Goal: Information Seeking & Learning: Learn about a topic

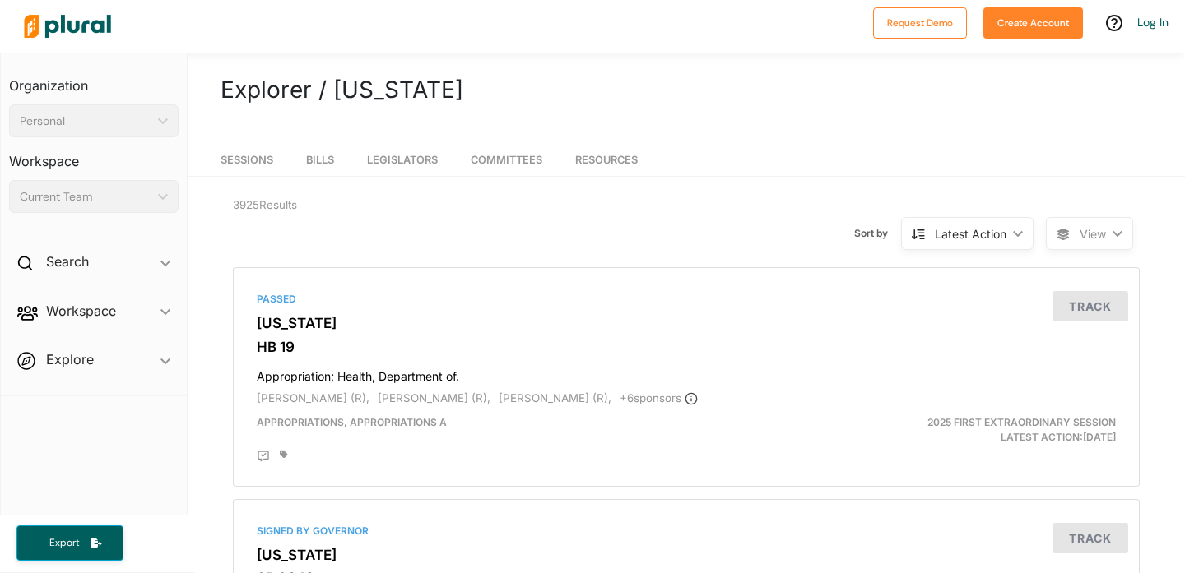
click at [264, 161] on span "Sessions" at bounding box center [246, 160] width 53 height 12
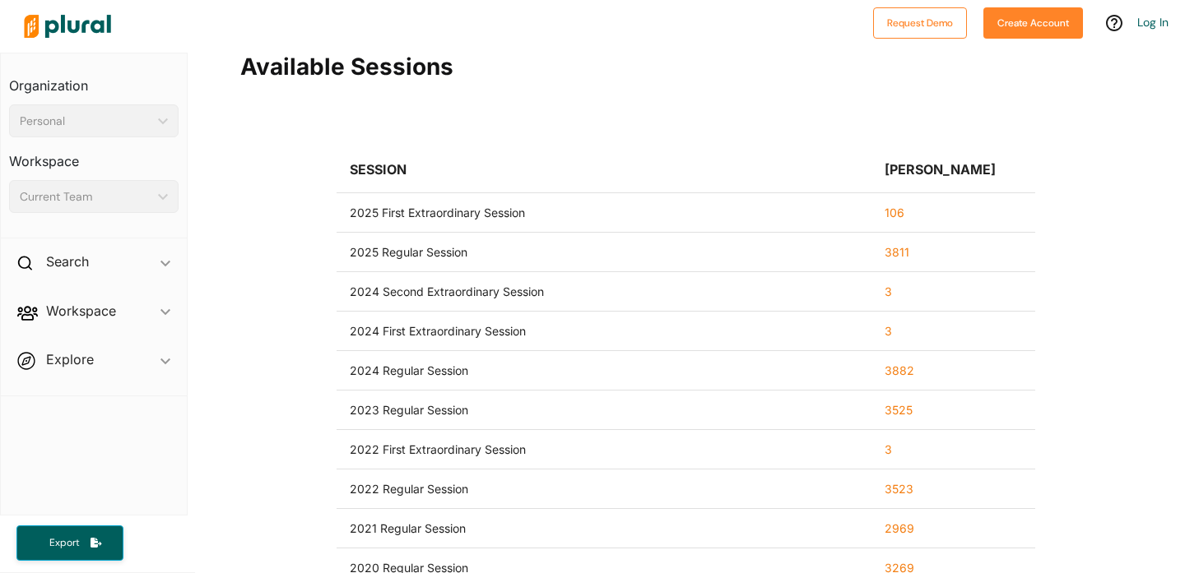
scroll to position [144, 0]
click at [889, 211] on link "106" at bounding box center [894, 211] width 20 height 14
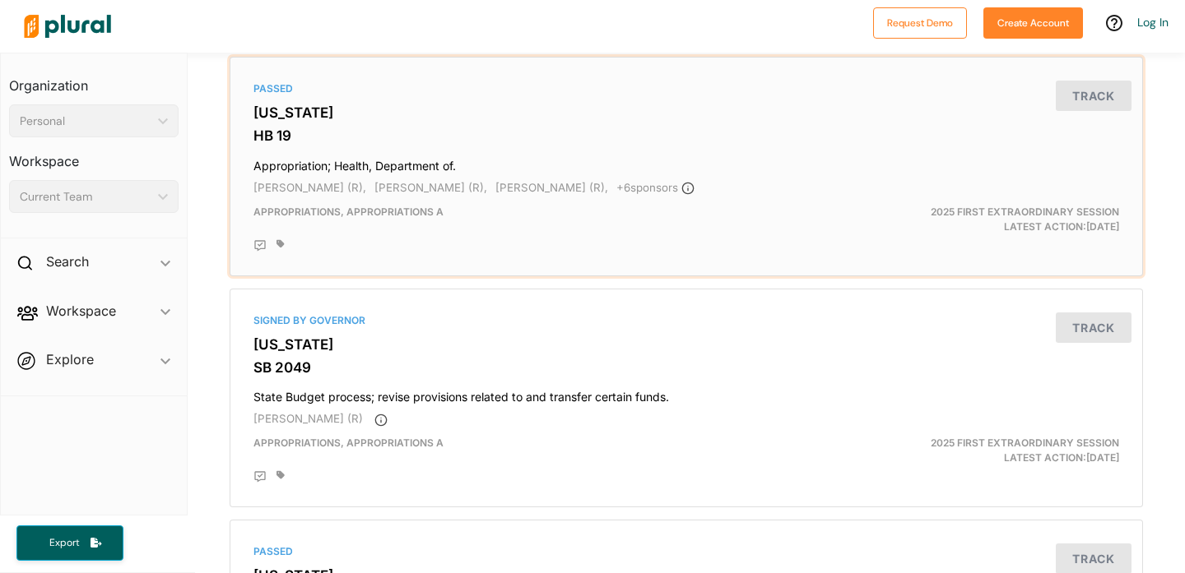
click at [288, 112] on h3 "[US_STATE]" at bounding box center [685, 112] width 865 height 16
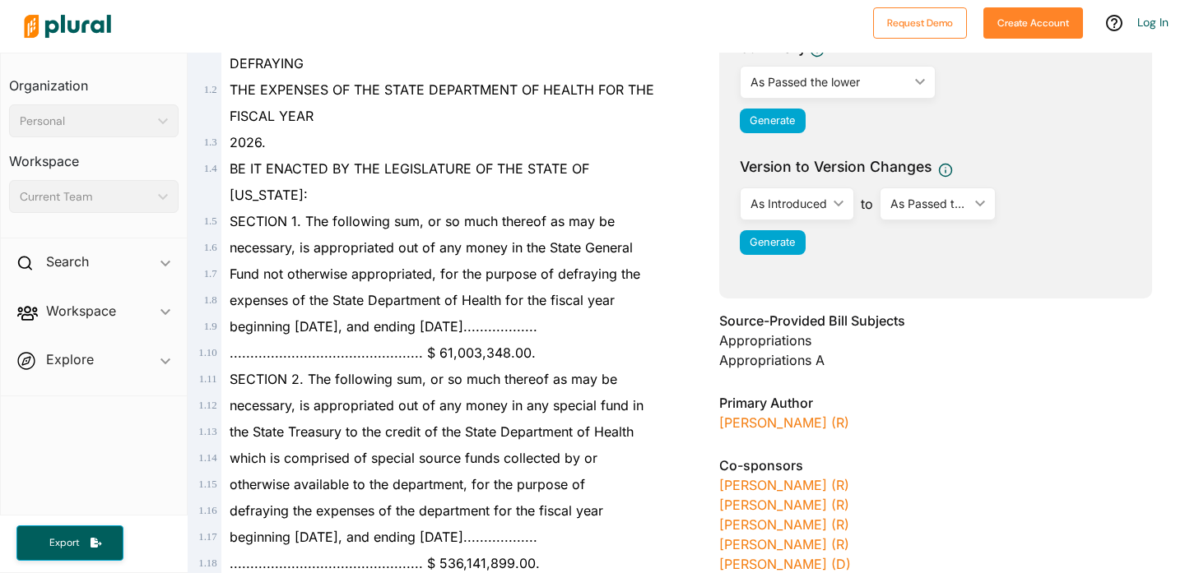
scroll to position [288, 0]
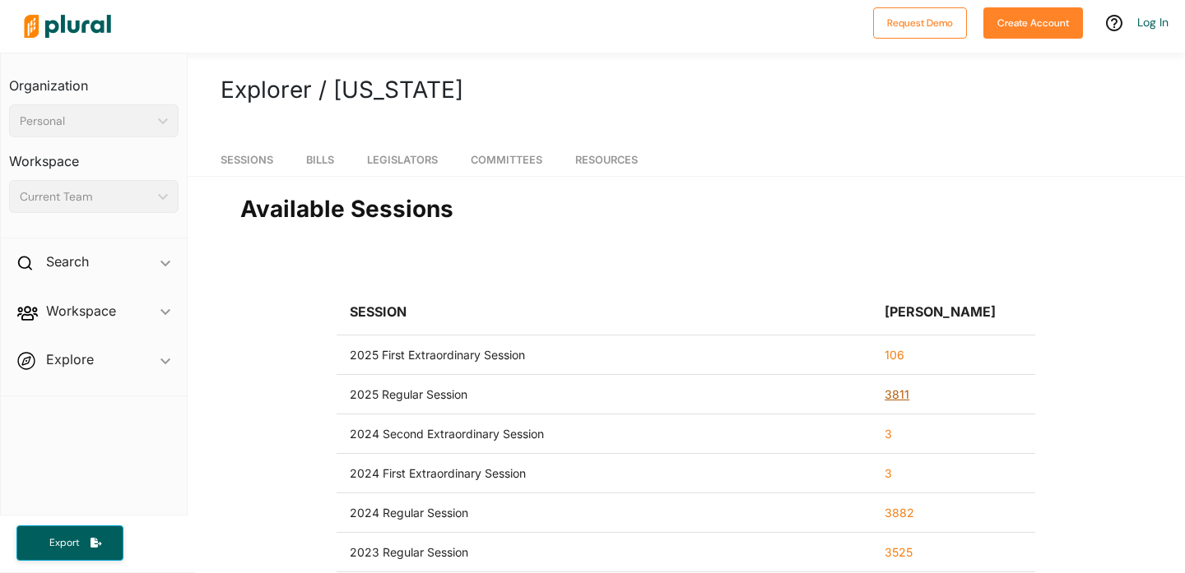
click at [900, 397] on link "3811" at bounding box center [896, 394] width 25 height 14
click at [326, 160] on span "Bills" at bounding box center [320, 160] width 28 height 12
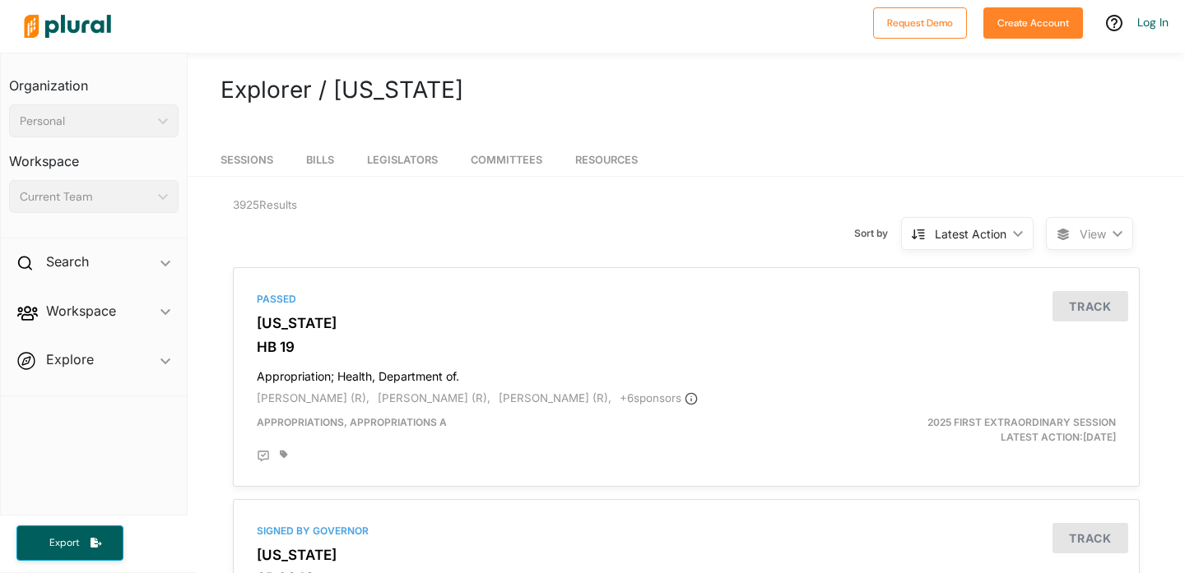
click at [497, 155] on span "Committees" at bounding box center [507, 160] width 72 height 12
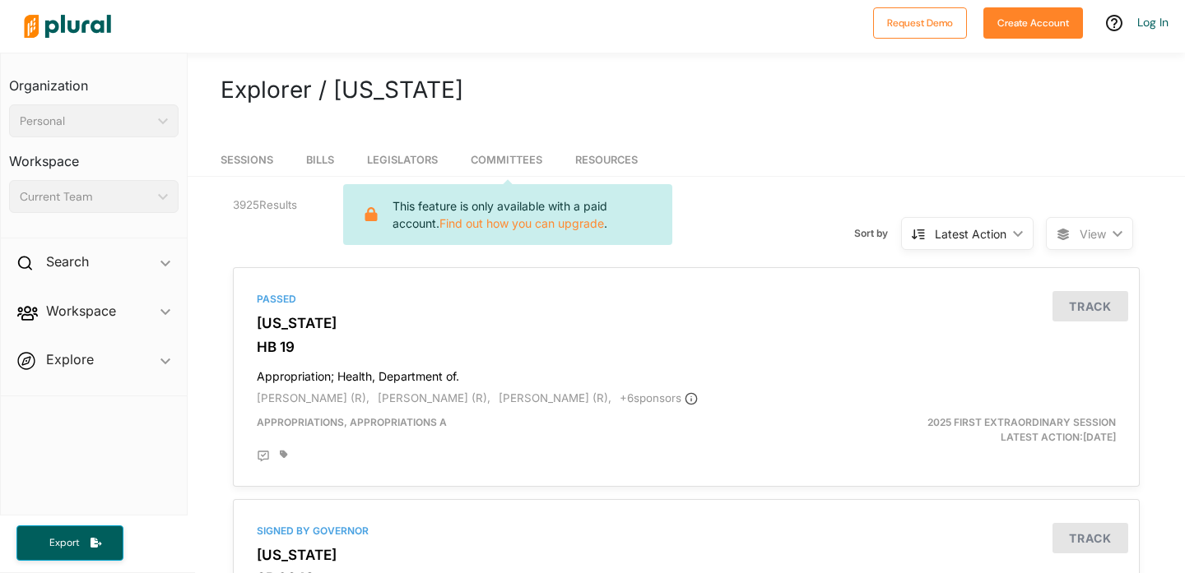
click at [602, 157] on span "Resources" at bounding box center [606, 160] width 63 height 12
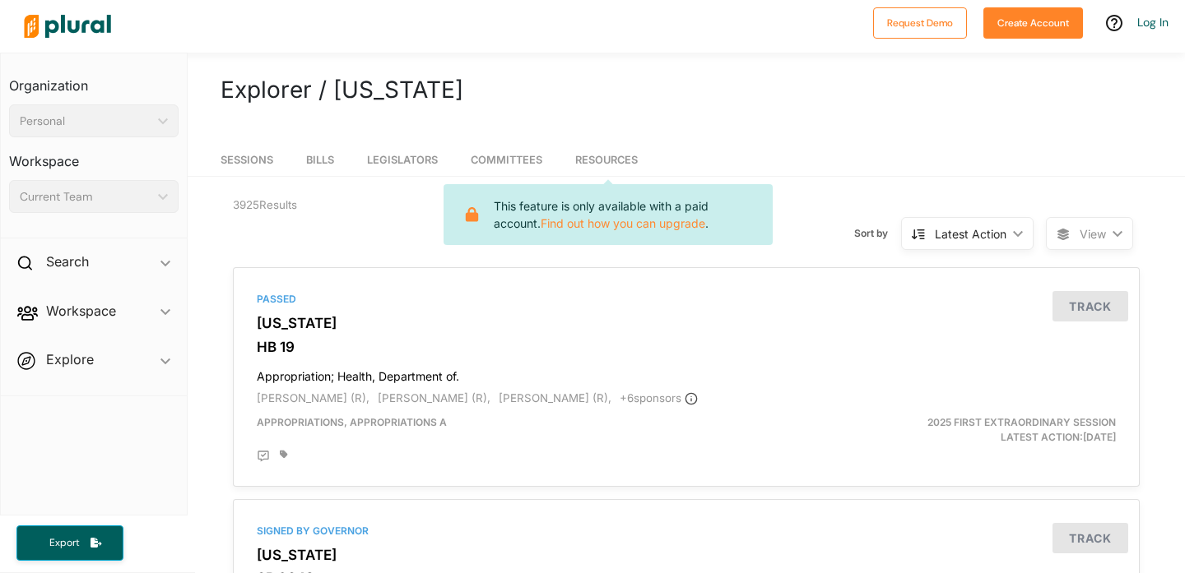
click at [326, 160] on span "Bills" at bounding box center [320, 160] width 28 height 12
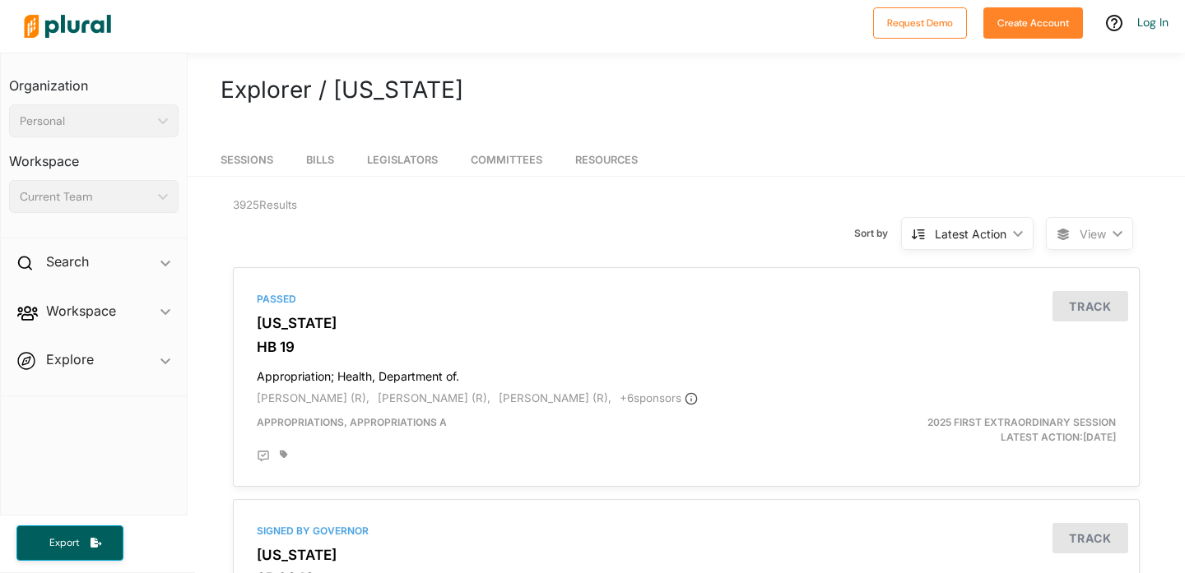
click at [245, 162] on span "Sessions" at bounding box center [246, 160] width 53 height 12
